Goal: Information Seeking & Learning: Learn about a topic

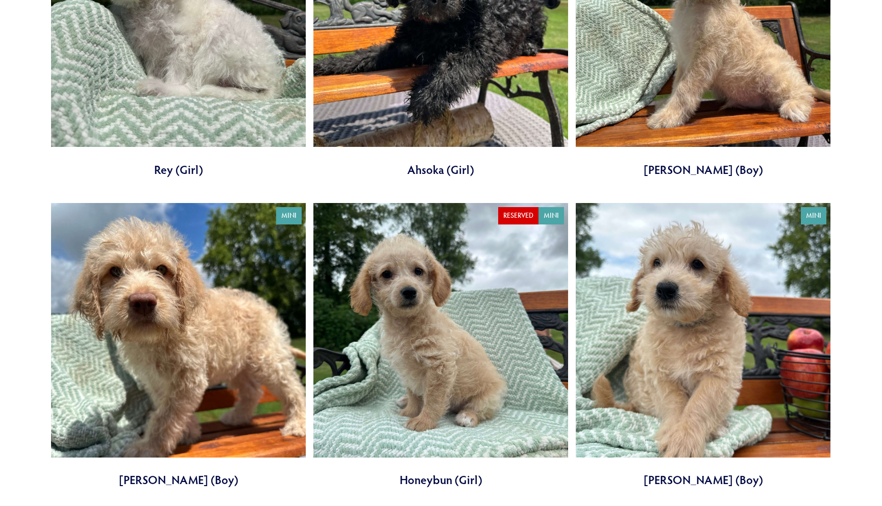
scroll to position [515, 0]
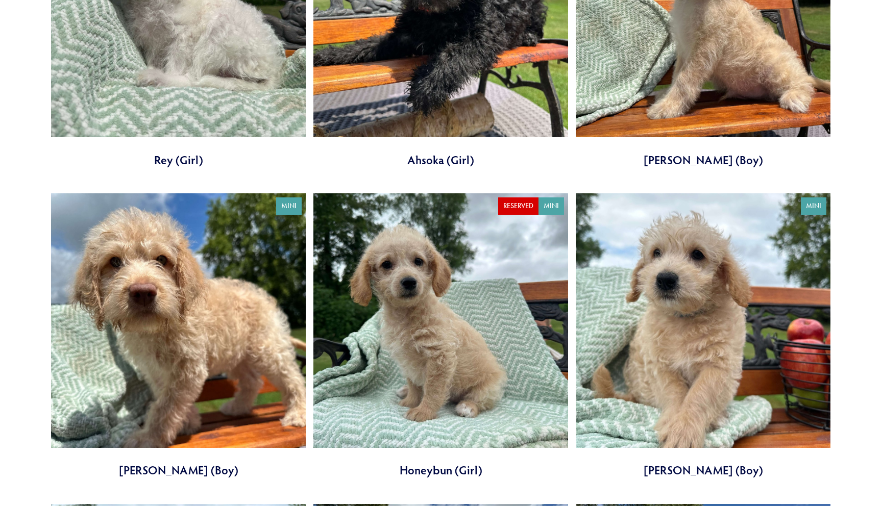
click at [407, 277] on link at bounding box center [440, 335] width 255 height 285
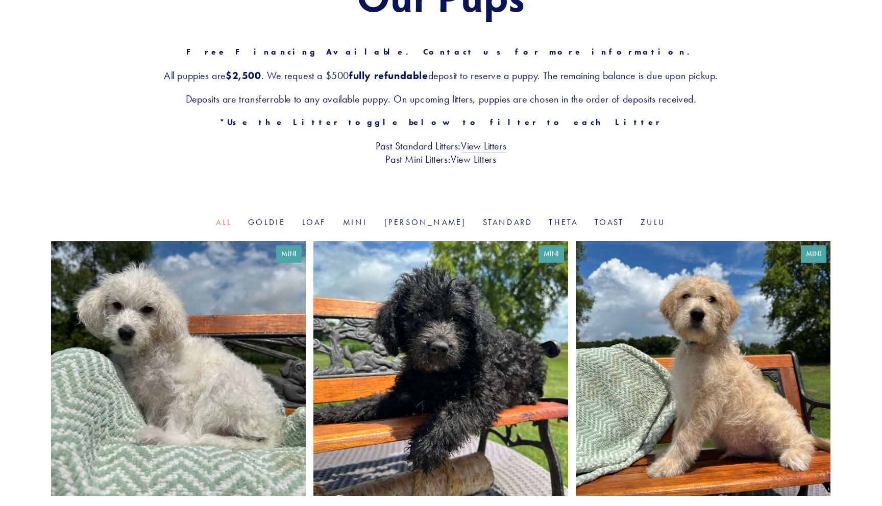
scroll to position [91, 0]
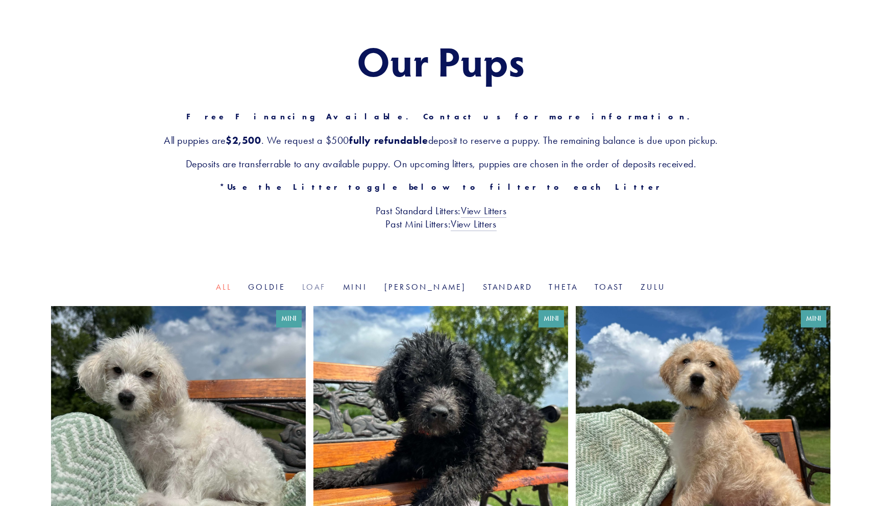
click at [327, 288] on link "Loaf" at bounding box center [314, 287] width 24 height 10
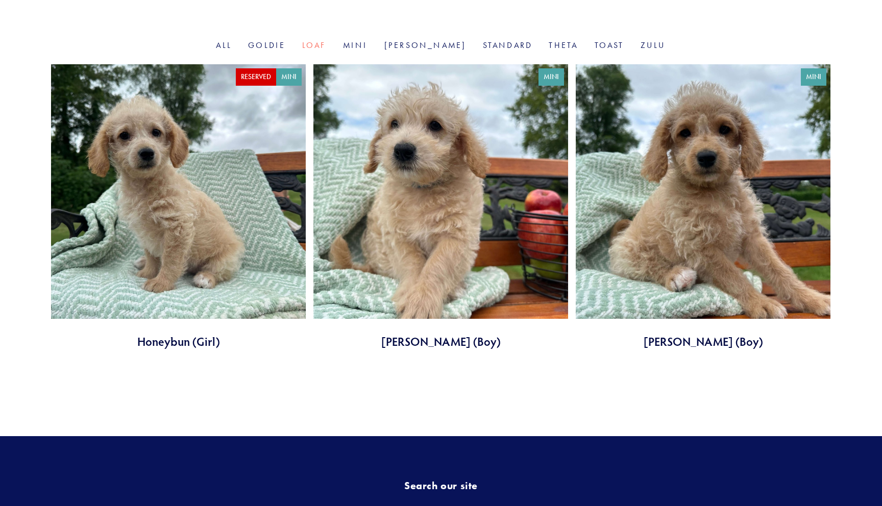
scroll to position [329, 0]
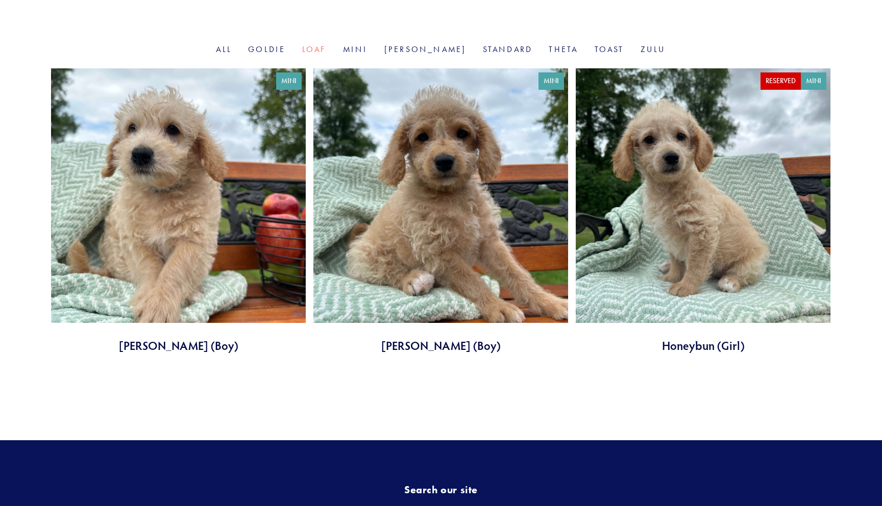
click at [232, 44] on li "All" at bounding box center [224, 50] width 16 height 12
click at [232, 48] on link "All" at bounding box center [224, 49] width 16 height 10
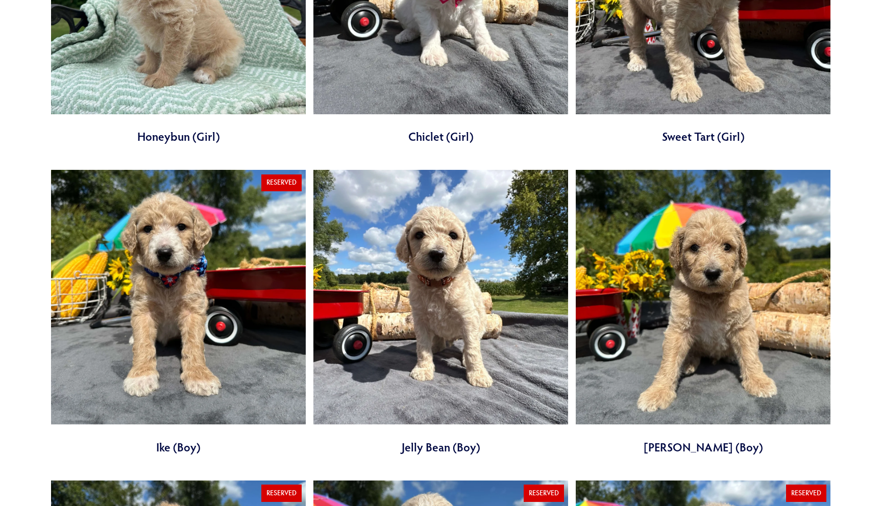
scroll to position [1213, 0]
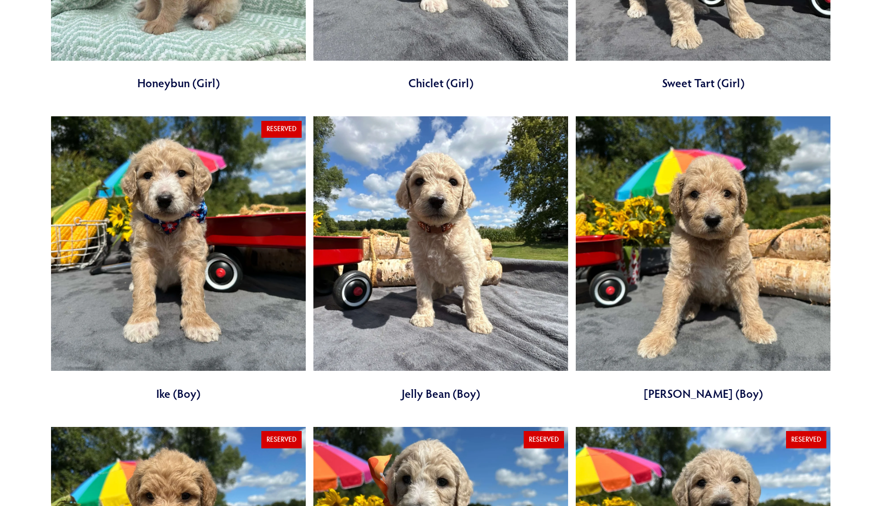
click at [158, 219] on link at bounding box center [178, 258] width 255 height 285
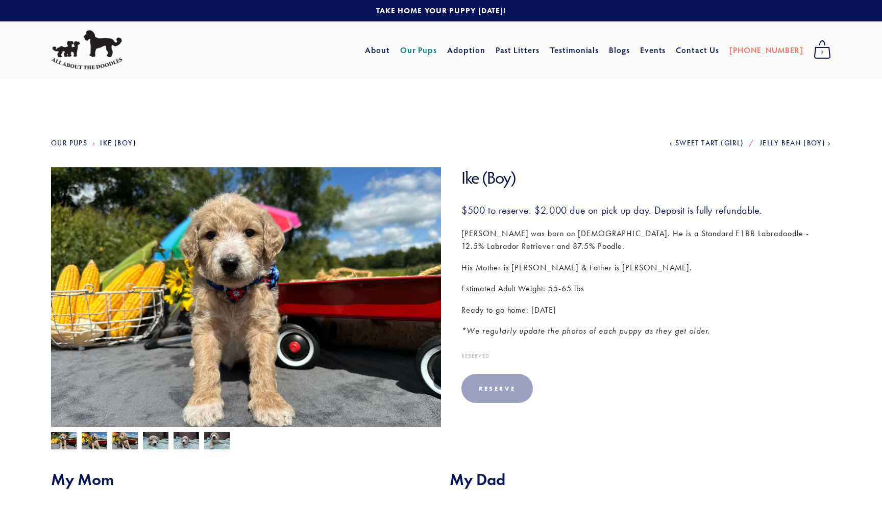
click at [84, 140] on link "Our Pups" at bounding box center [69, 143] width 36 height 9
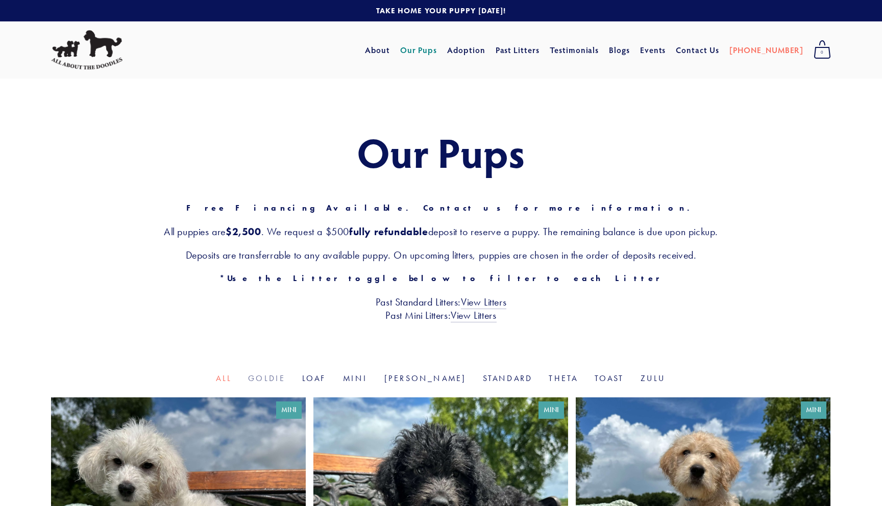
click at [285, 380] on link "Goldie" at bounding box center [266, 379] width 37 height 10
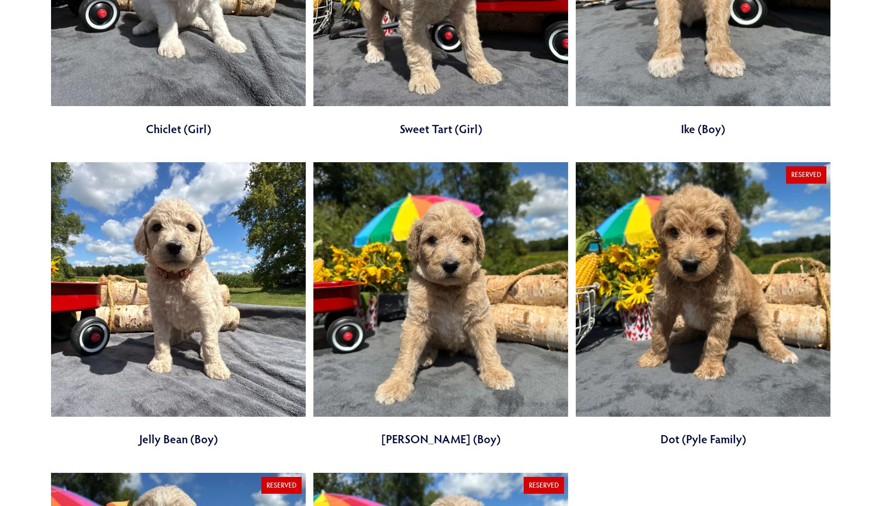
scroll to position [554, 0]
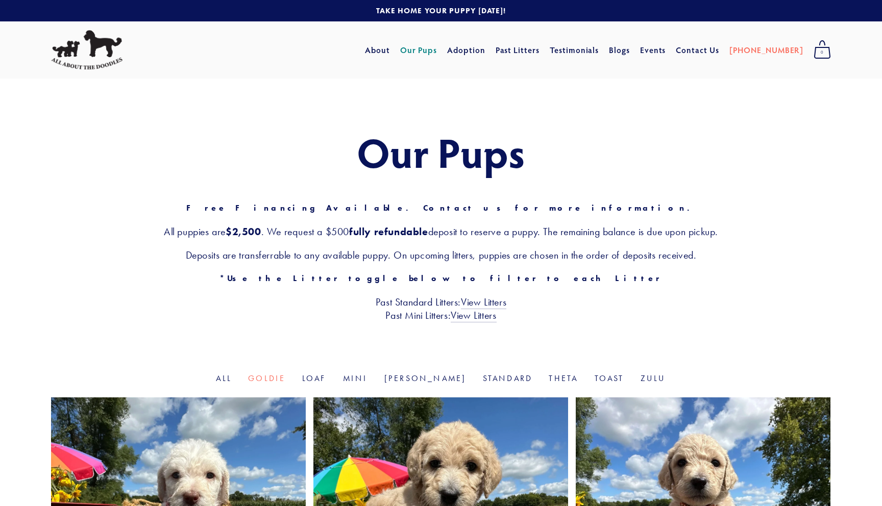
click at [83, 50] on img at bounding box center [86, 50] width 71 height 40
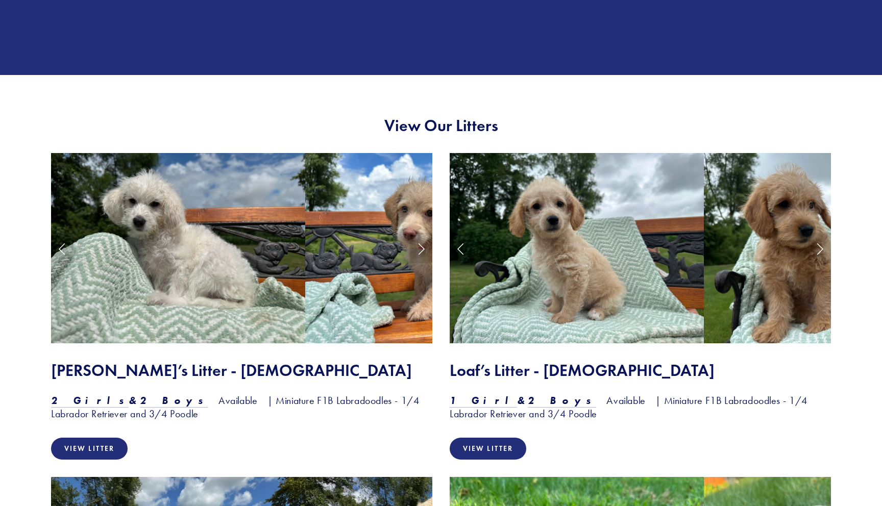
scroll to position [906, 0]
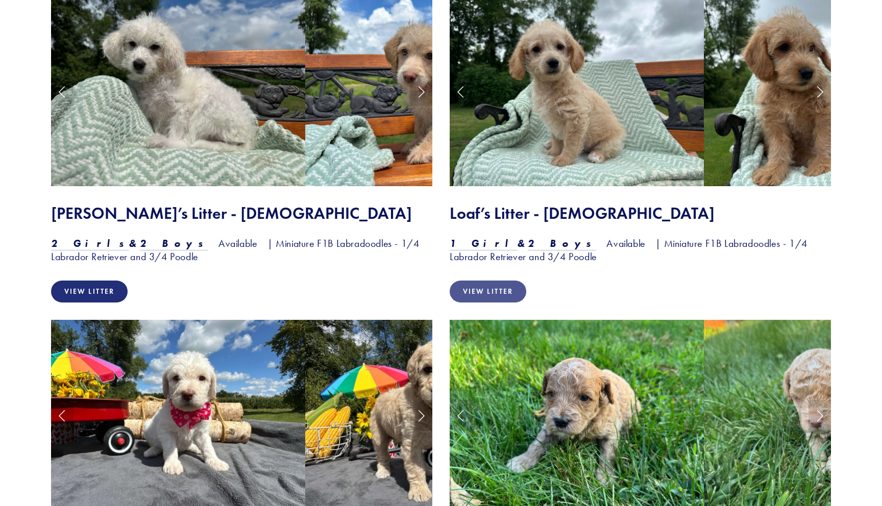
click at [472, 291] on link "View Litter" at bounding box center [488, 292] width 77 height 22
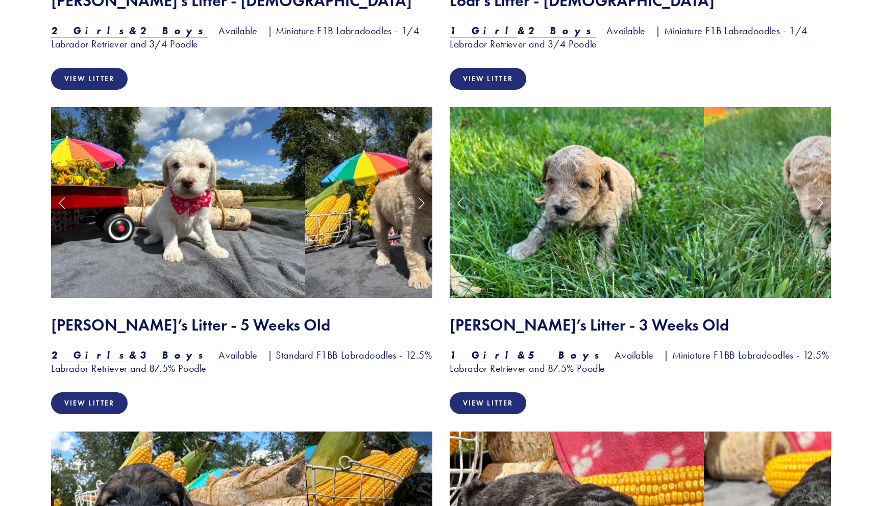
scroll to position [1131, 0]
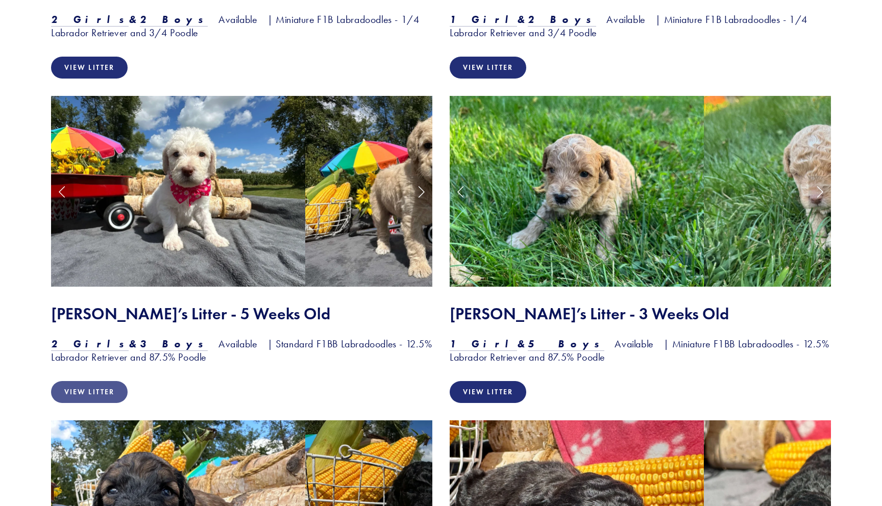
click at [88, 391] on link "View Litter" at bounding box center [89, 392] width 77 height 22
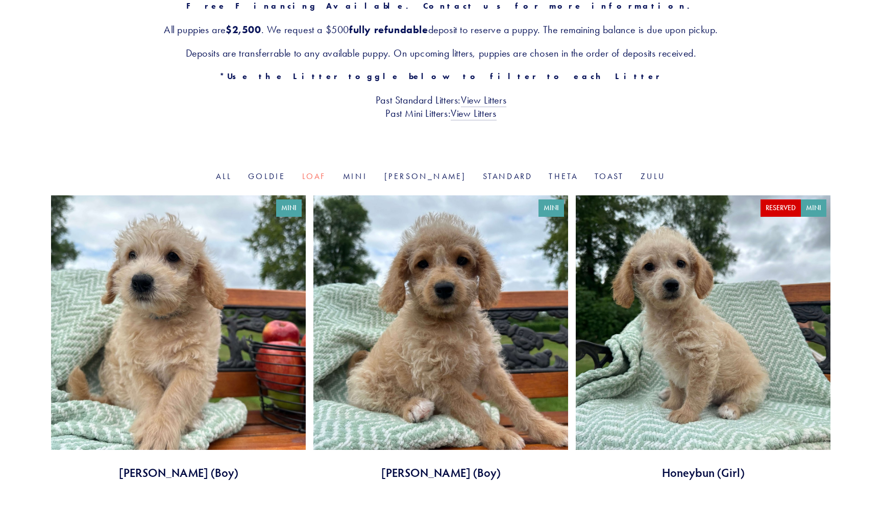
scroll to position [281, 0]
